Goal: Check status: Check status

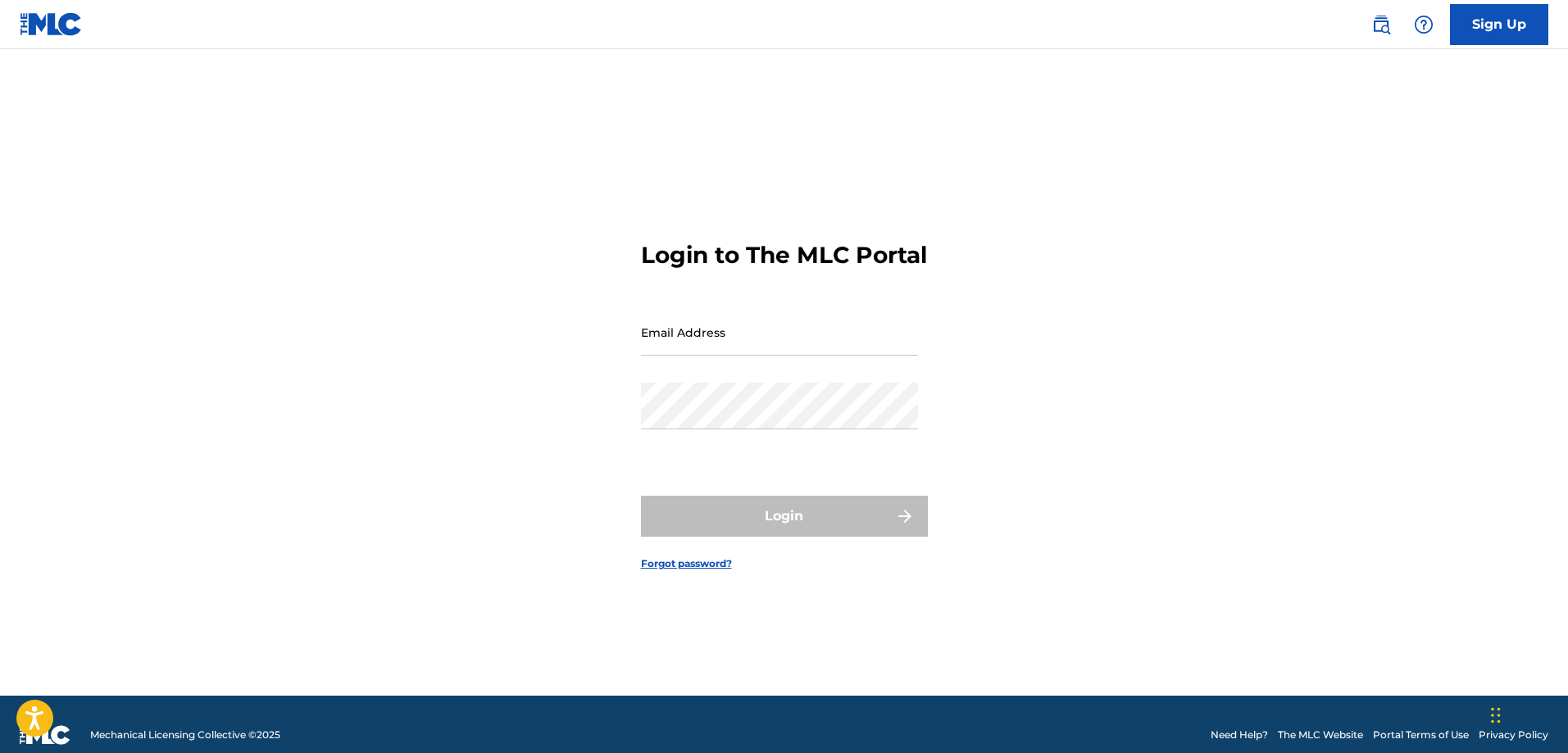
click at [738, 356] on input "Email Address" at bounding box center [779, 332] width 277 height 47
type input "[PERSON_NAME][EMAIL_ADDRESS][PERSON_NAME][DOMAIN_NAME]"
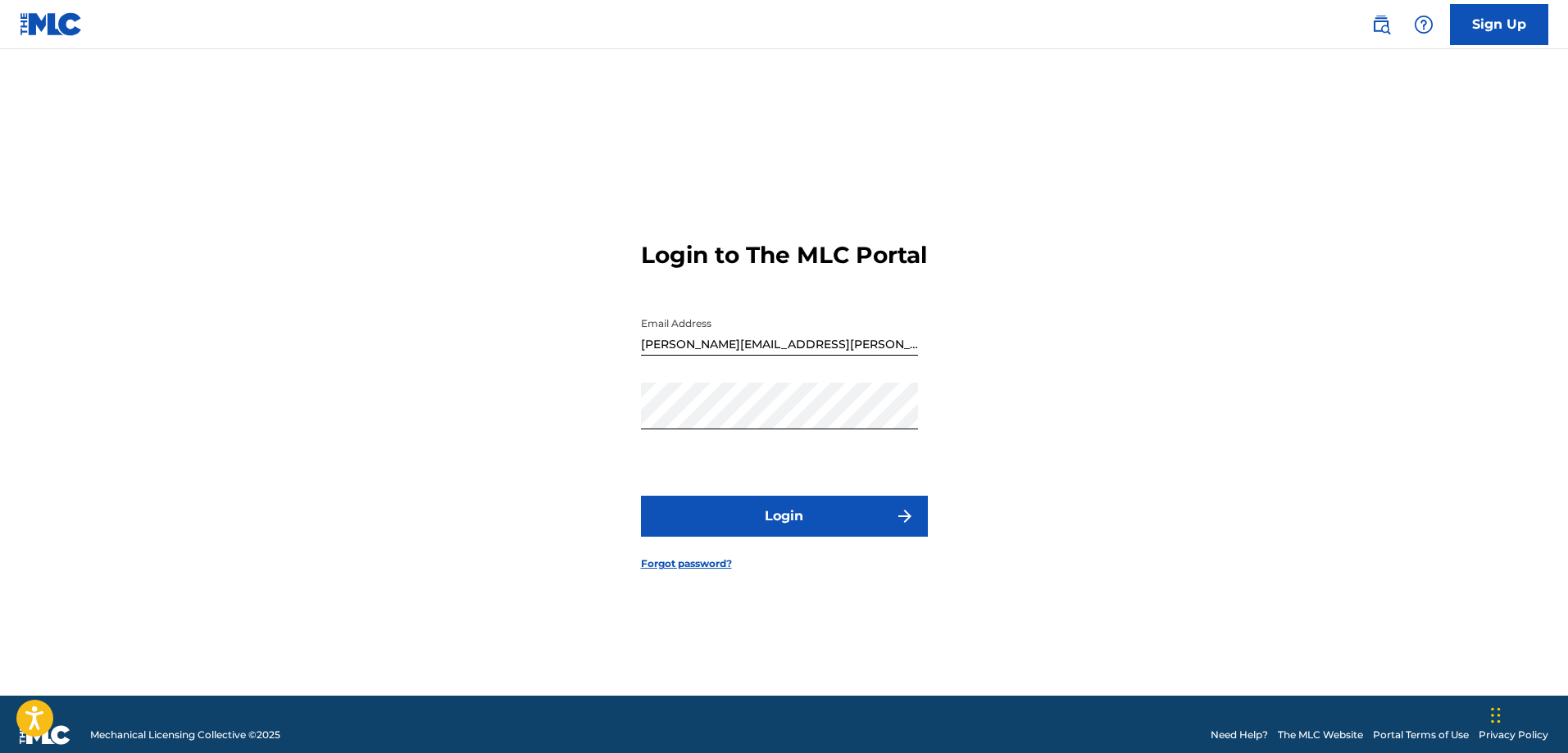
click at [798, 536] on button "Login" at bounding box center [784, 517] width 287 height 41
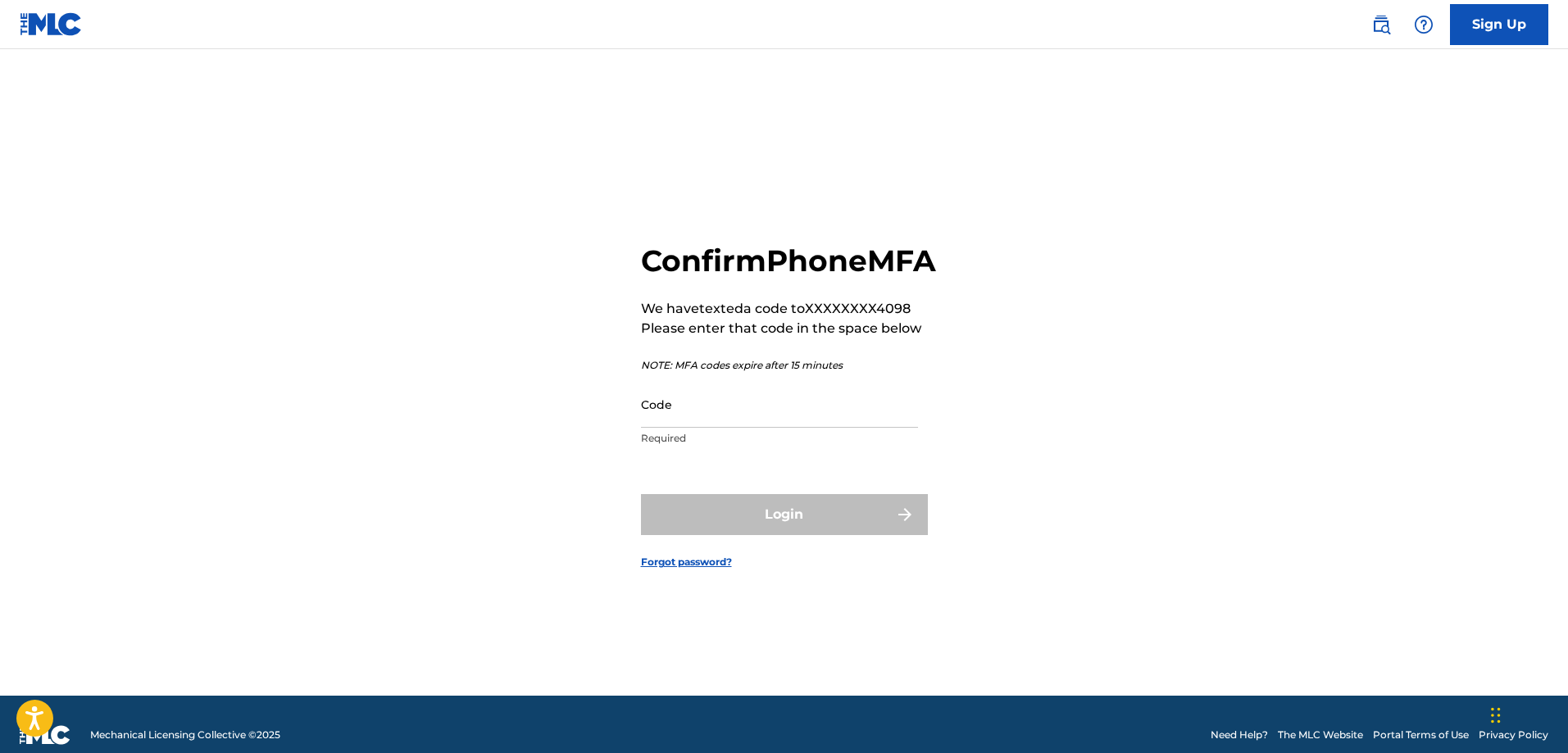
click at [770, 428] on input "Code" at bounding box center [779, 404] width 277 height 47
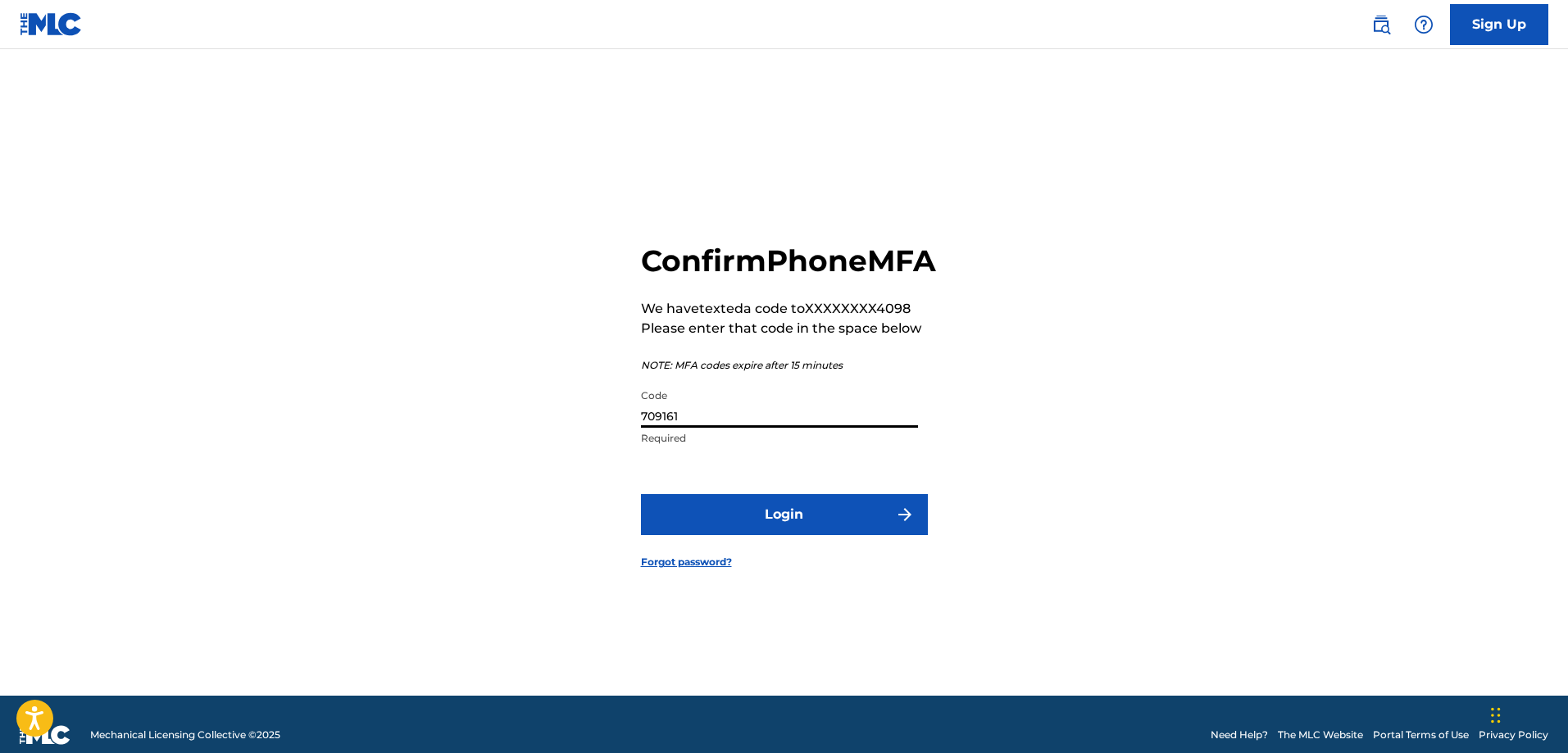
type input "709161"
click at [802, 528] on button "Login" at bounding box center [784, 515] width 287 height 41
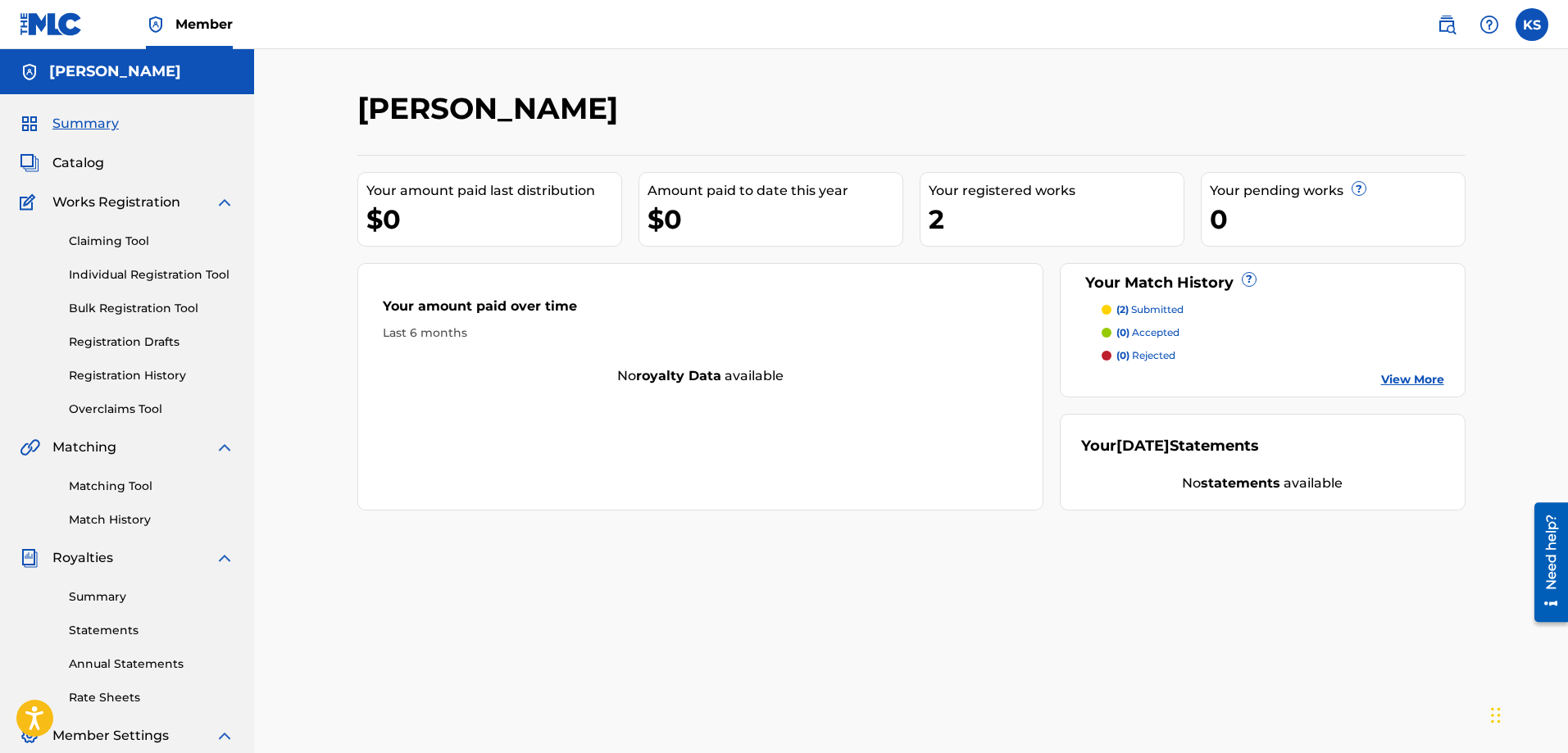
click at [1160, 303] on p "(2) submitted" at bounding box center [1149, 310] width 67 height 14
